Goal: Feedback & Contribution: Leave review/rating

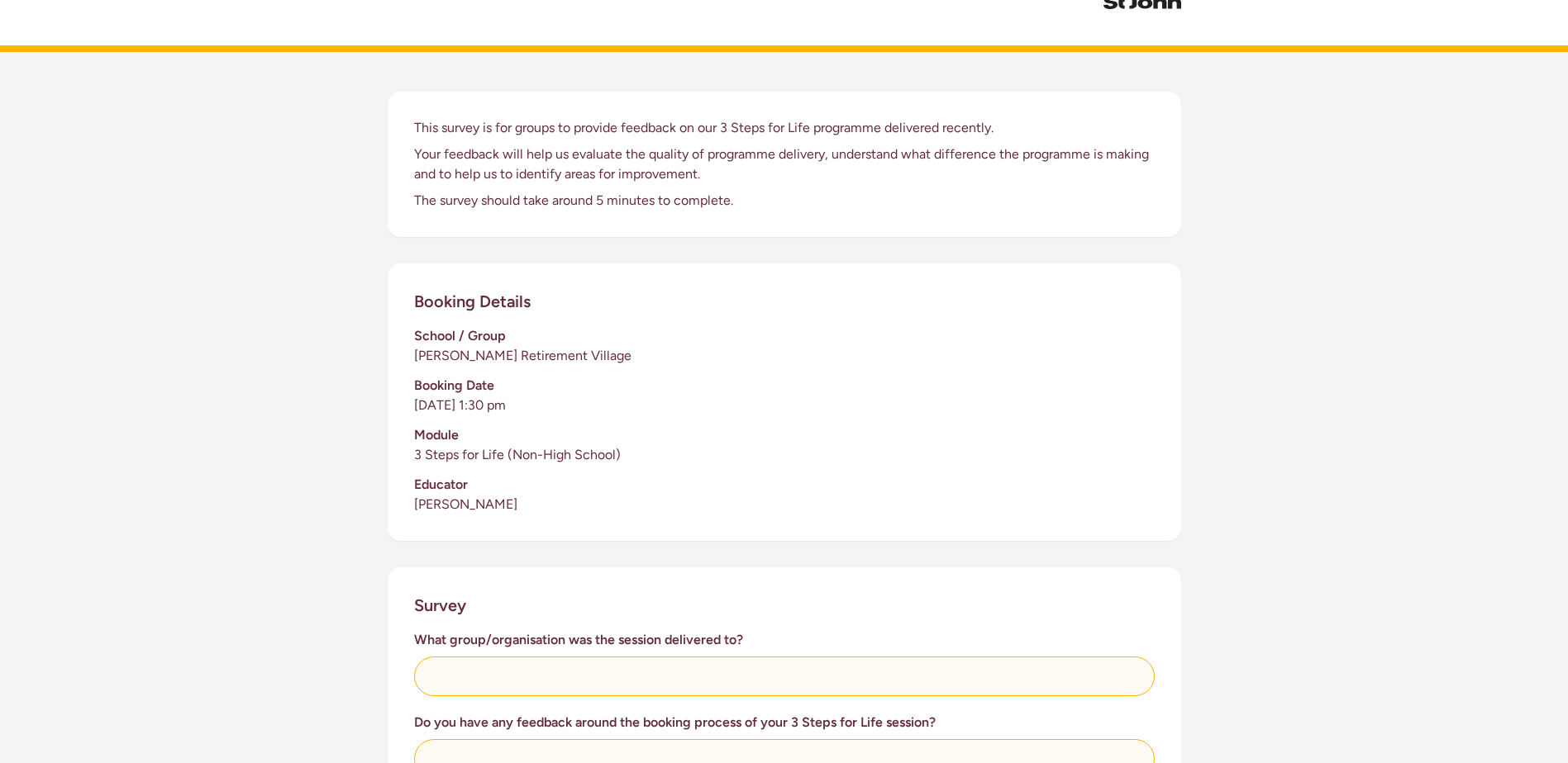
scroll to position [330, 0]
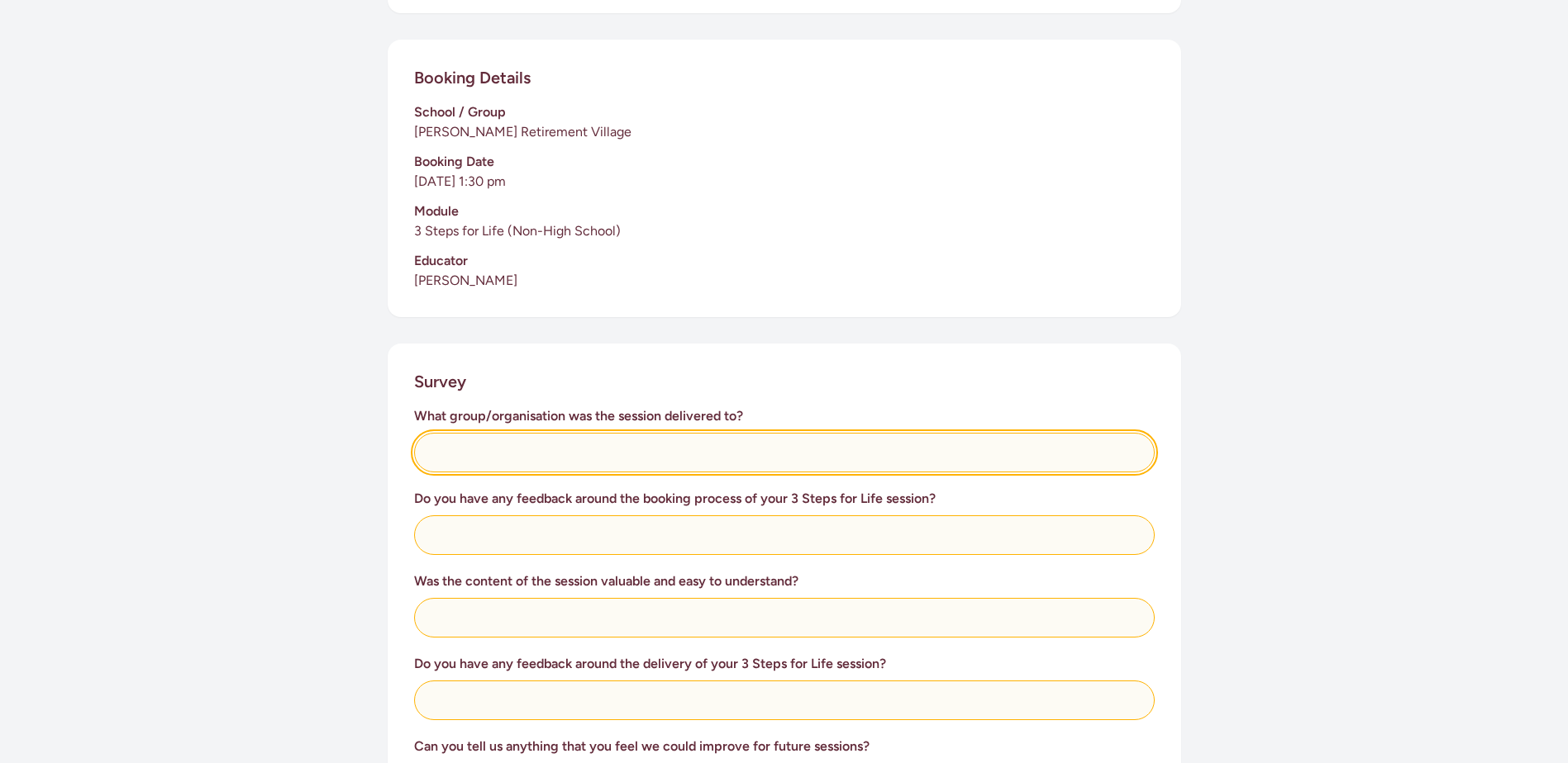
drag, startPoint x: 442, startPoint y: 447, endPoint x: 477, endPoint y: 453, distance: 35.5
click at [443, 447] on input "text" at bounding box center [784, 452] width 740 height 40
click at [578, 453] on input "residents of retirement vilage" at bounding box center [784, 452] width 740 height 40
type input "residents of retirement village"
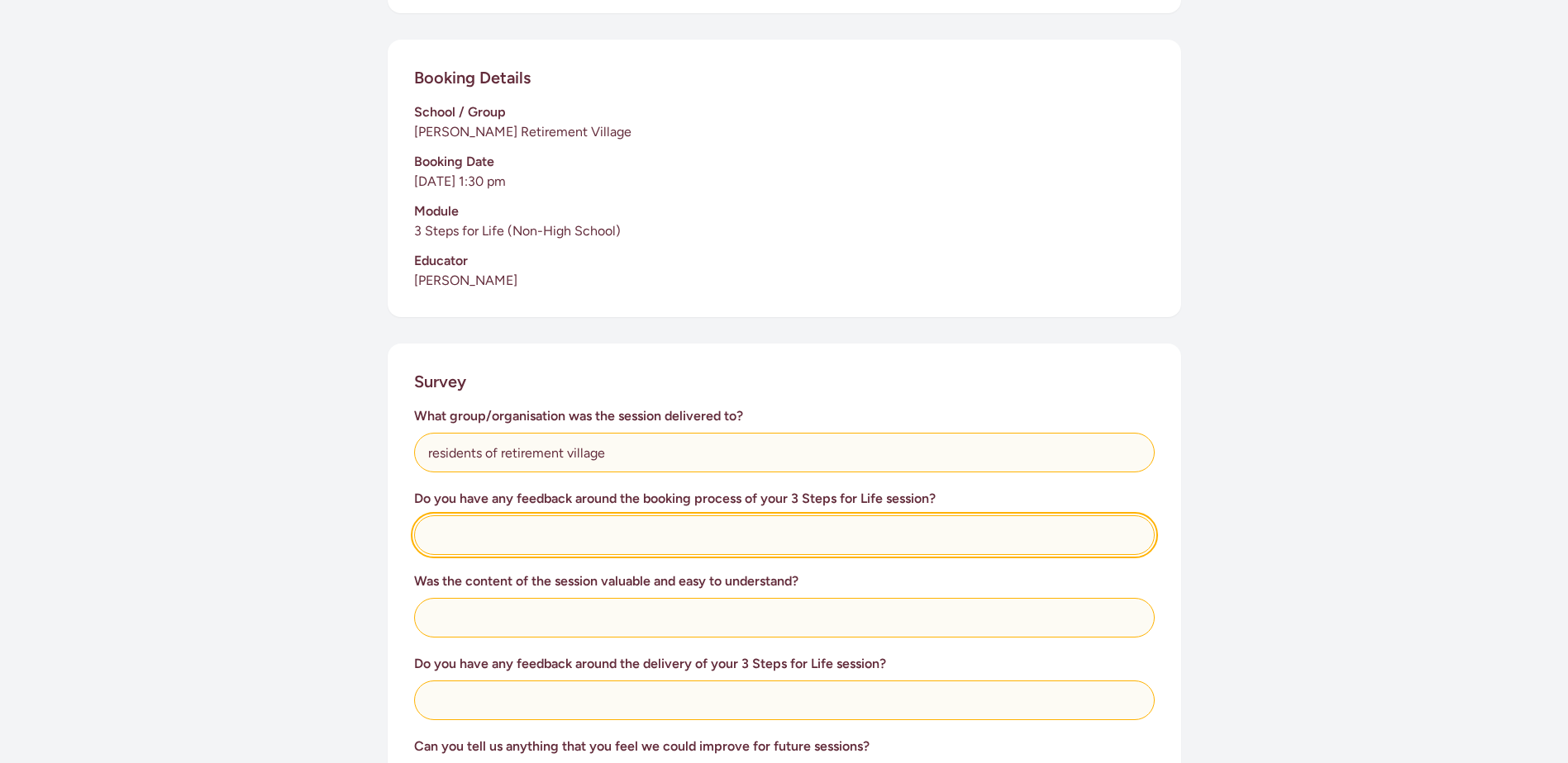
click at [448, 530] on input "text" at bounding box center [784, 536] width 740 height 40
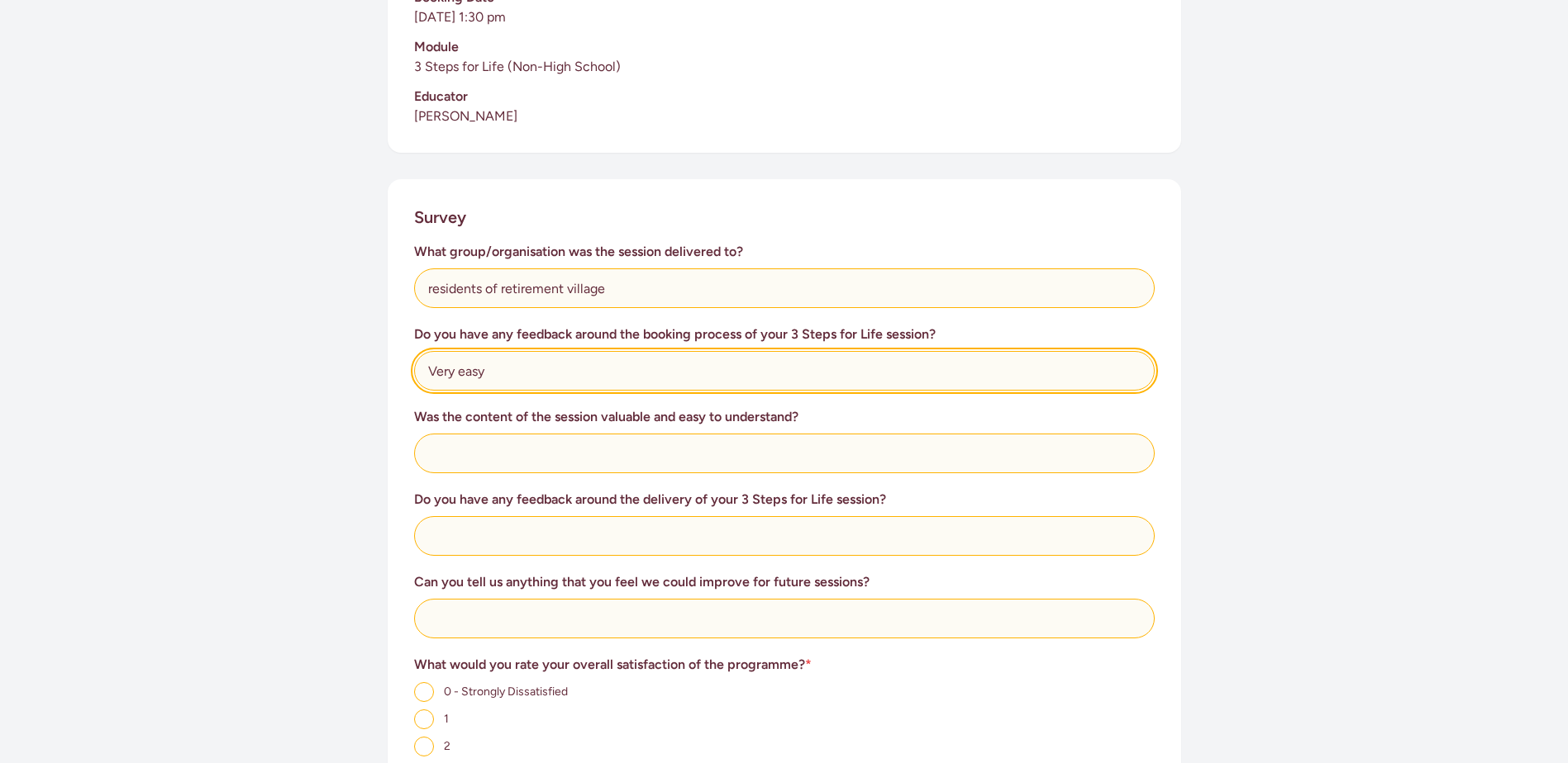
scroll to position [496, 0]
type input "Very easy"
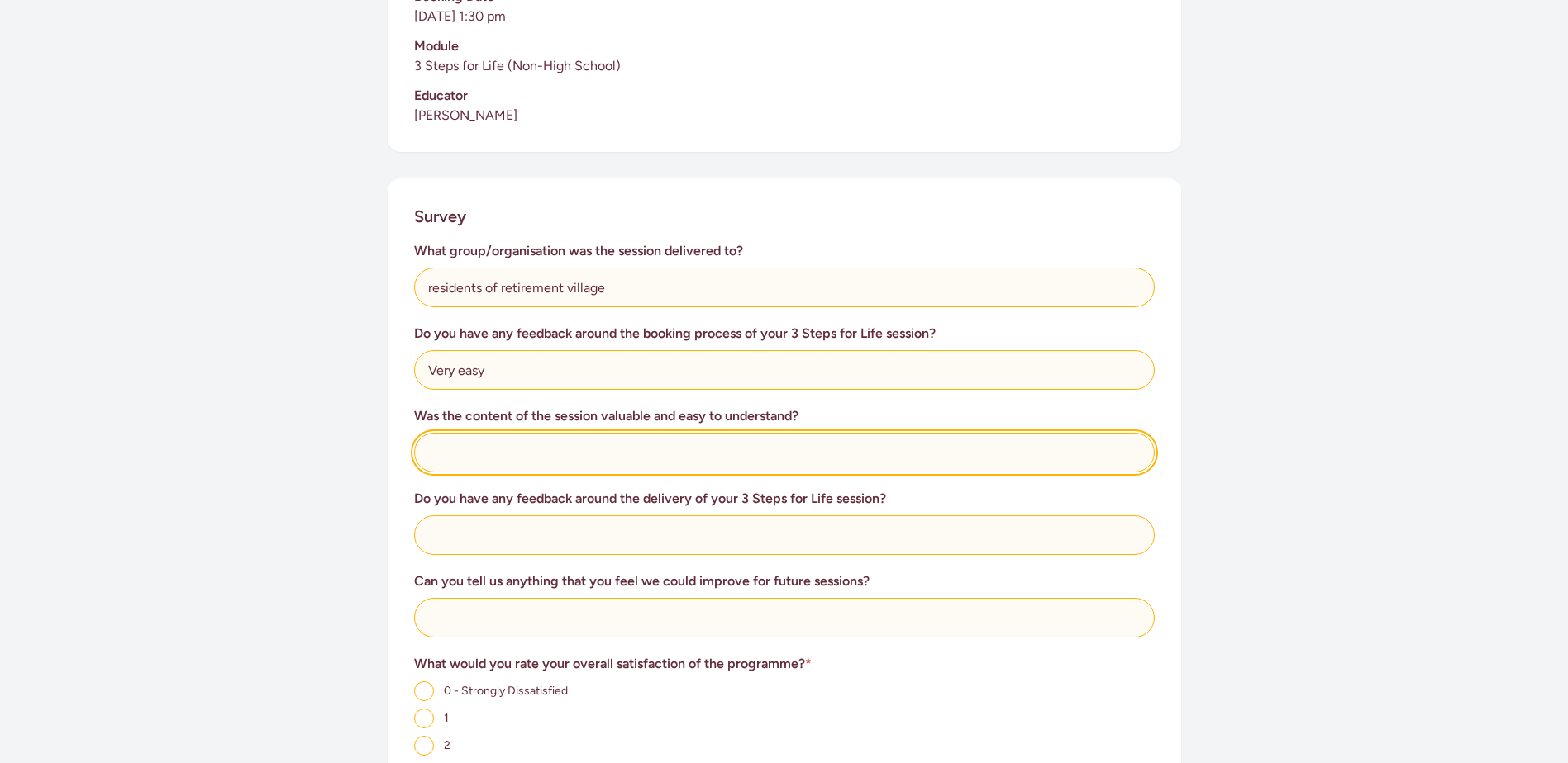
click at [448, 450] on input "text" at bounding box center [784, 452] width 740 height 40
type input "Perfect for the group"
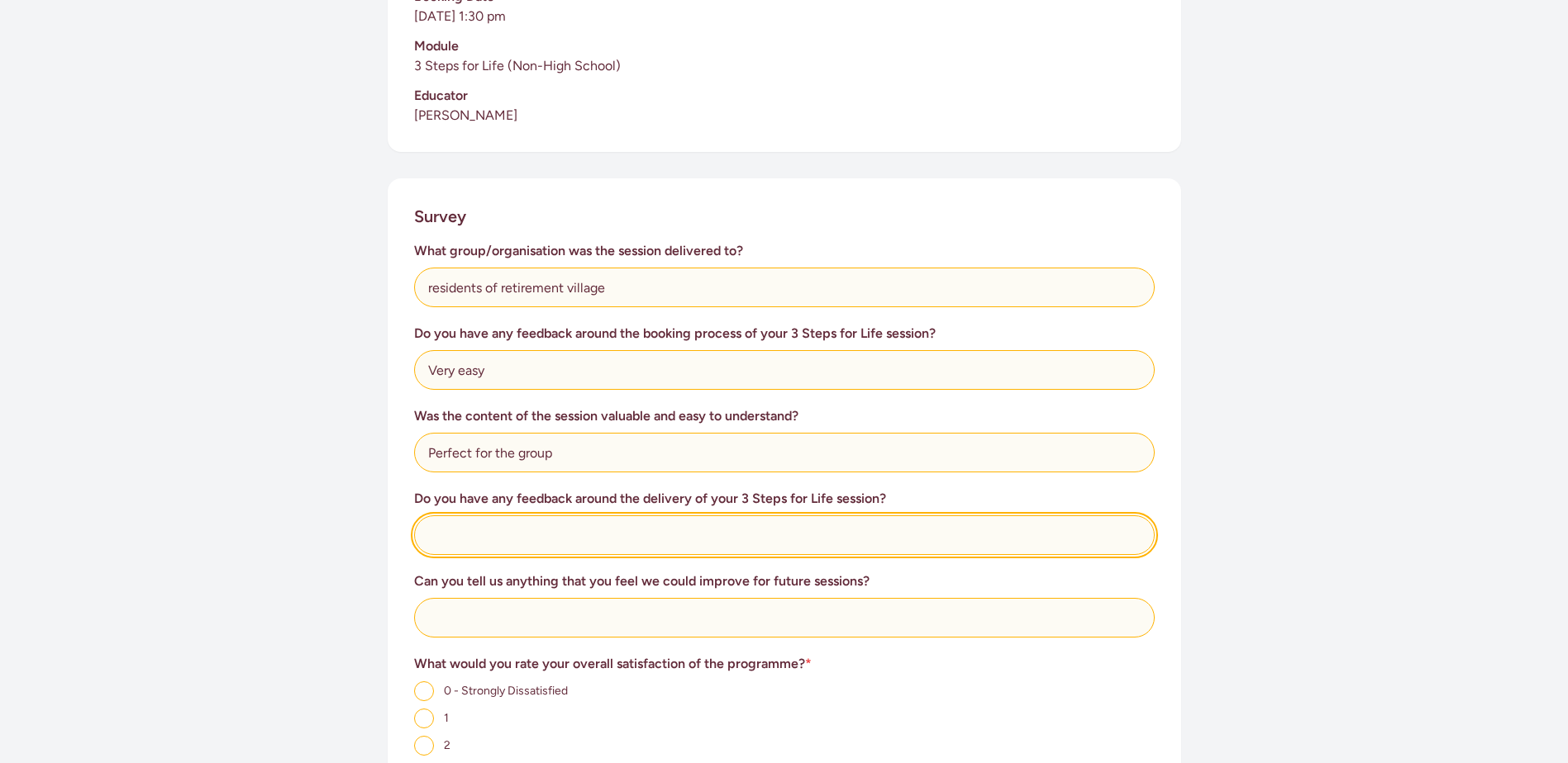
click at [453, 540] on input "text" at bounding box center [784, 536] width 740 height 40
click at [598, 536] on input "Amazing delivery, very profesional" at bounding box center [784, 536] width 740 height 40
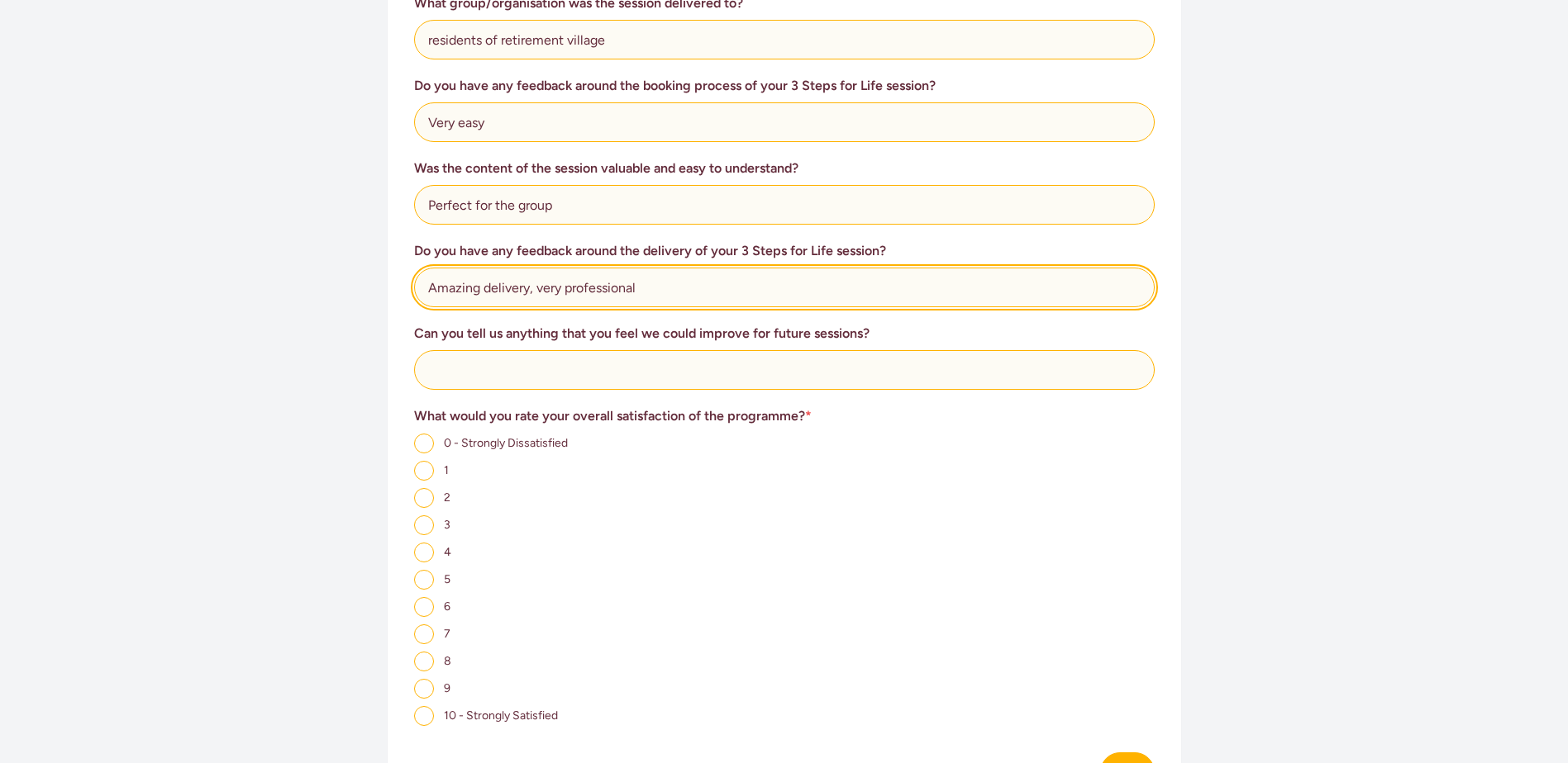
type input "Amazing delivery, very professional"
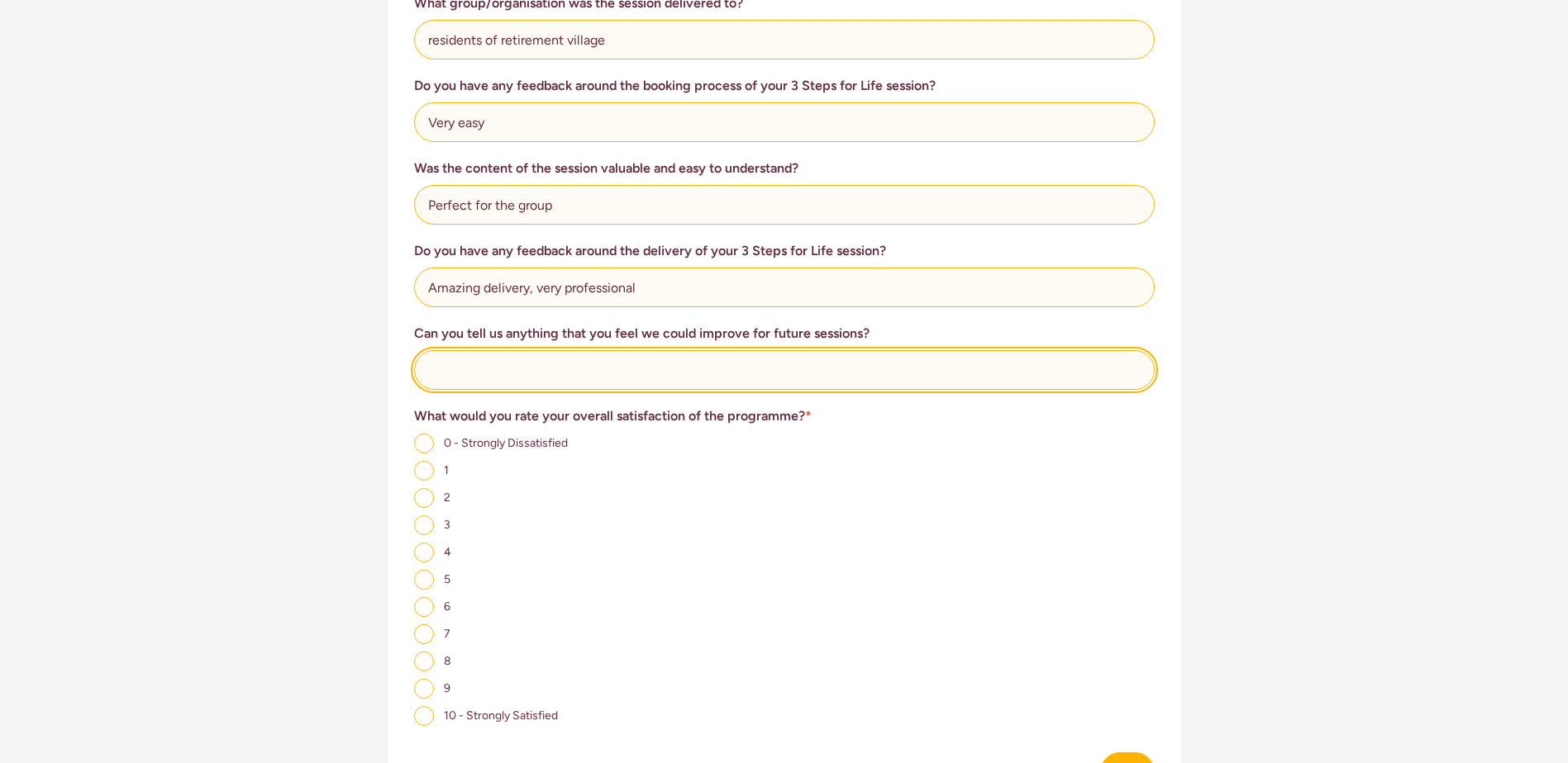
click at [457, 371] on input "text" at bounding box center [784, 370] width 740 height 40
type input "Nothing"
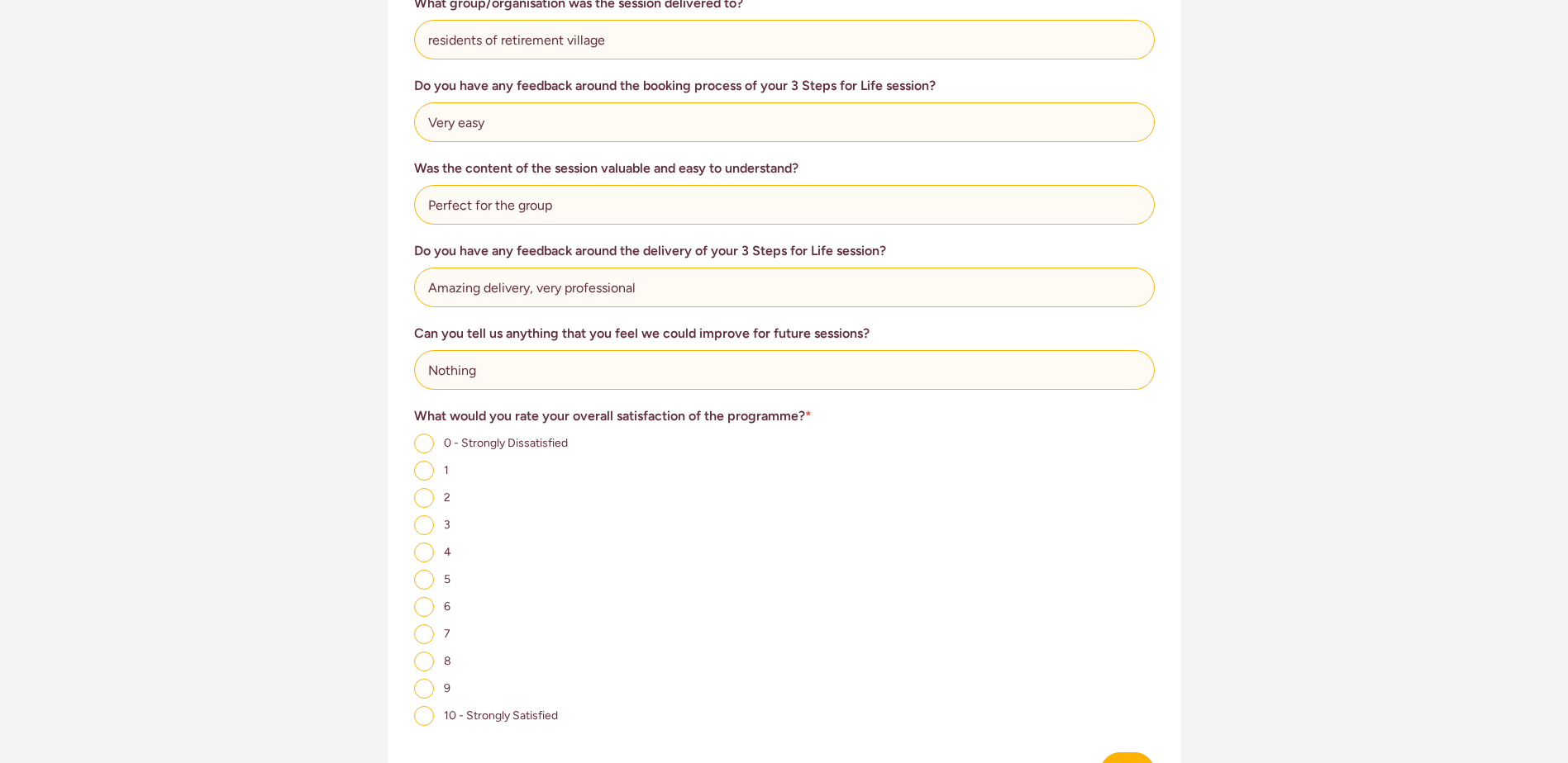
click at [423, 713] on input "10 - Strongly Satisfied" at bounding box center [424, 716] width 20 height 20
radio input "true"
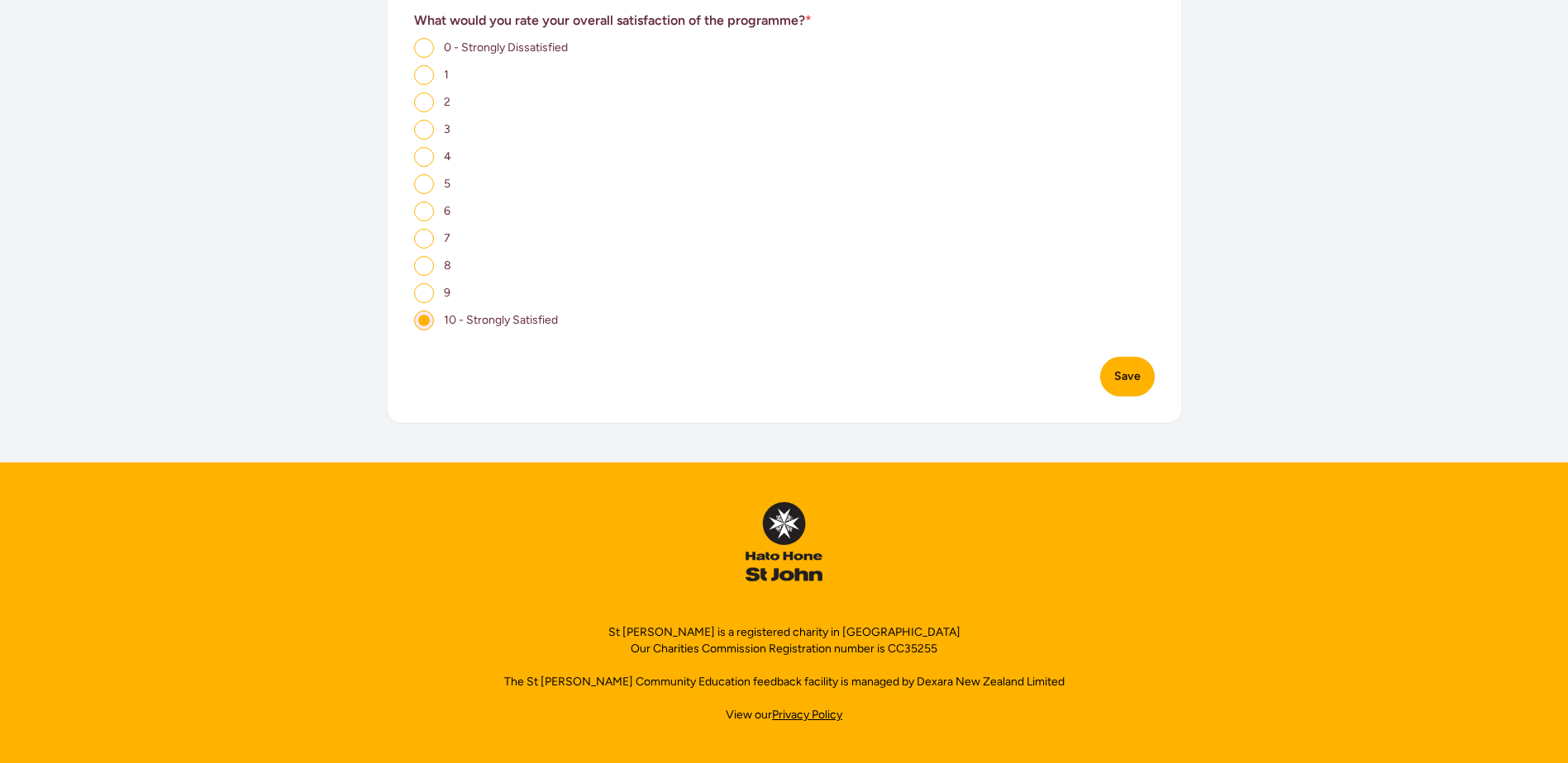
click at [1127, 368] on button "Save" at bounding box center [1126, 377] width 55 height 40
